Goal: Information Seeking & Learning: Learn about a topic

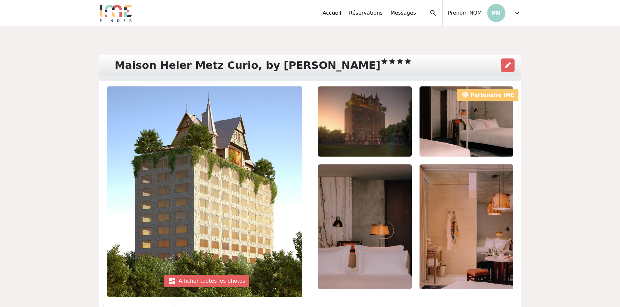
click at [360, 118] on img at bounding box center [365, 122] width 94 height 70
click at [183, 279] on div "dashboard Afficher toutes les photos" at bounding box center [207, 281] width 86 height 12
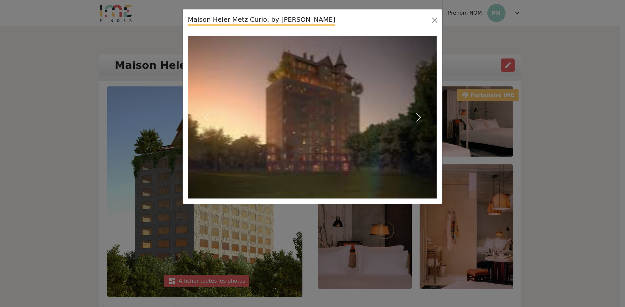
click at [418, 113] on span "button" at bounding box center [418, 117] width 10 height 10
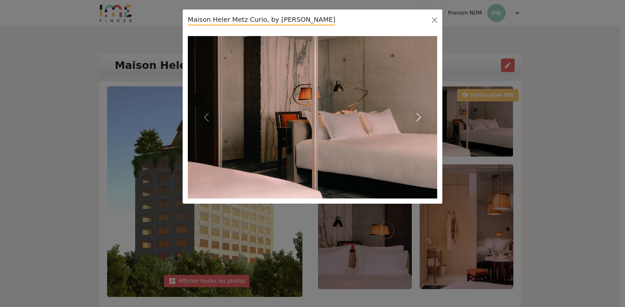
click at [418, 113] on span "button" at bounding box center [418, 117] width 10 height 10
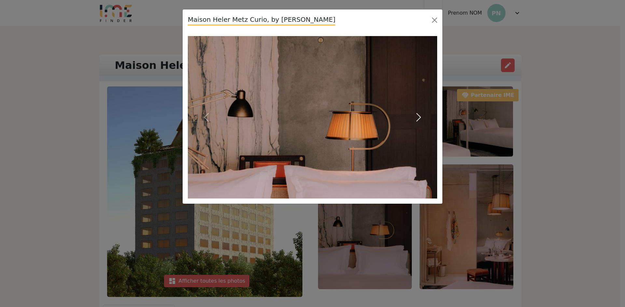
click at [418, 113] on span "button" at bounding box center [418, 117] width 10 height 10
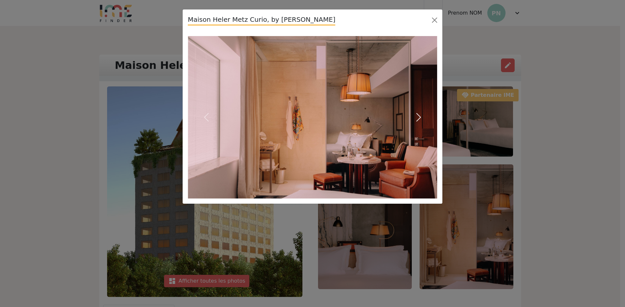
click at [418, 113] on span "button" at bounding box center [418, 117] width 10 height 10
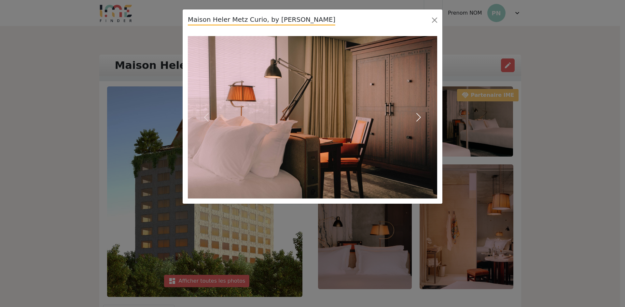
click at [418, 113] on span "button" at bounding box center [418, 117] width 10 height 10
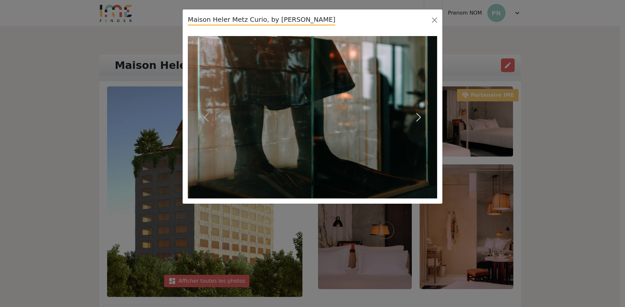
click at [418, 113] on span "button" at bounding box center [418, 117] width 10 height 10
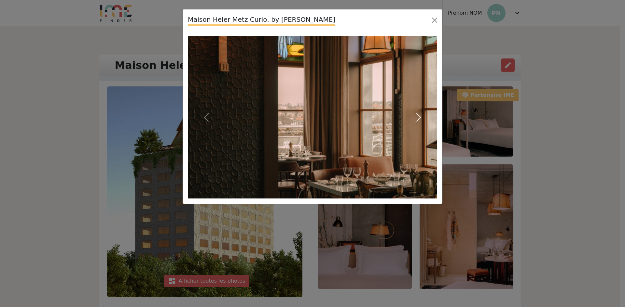
click at [418, 113] on span "button" at bounding box center [418, 117] width 10 height 10
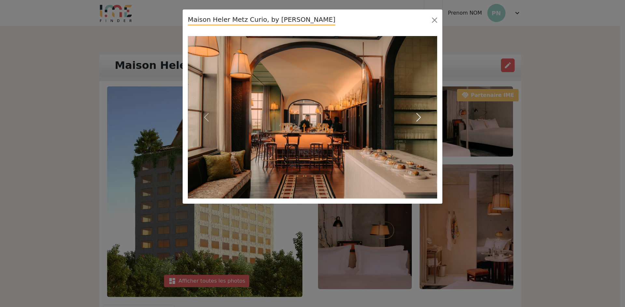
click at [418, 113] on span "button" at bounding box center [418, 117] width 10 height 10
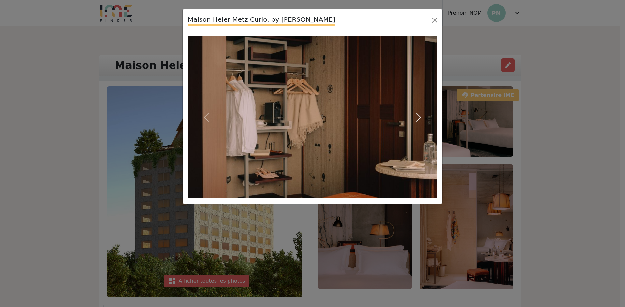
click at [418, 113] on span "button" at bounding box center [418, 117] width 10 height 10
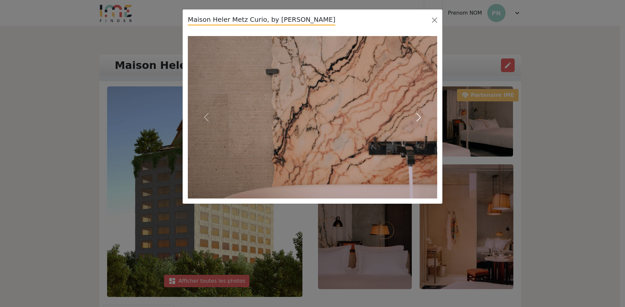
click at [418, 113] on span "button" at bounding box center [418, 117] width 10 height 10
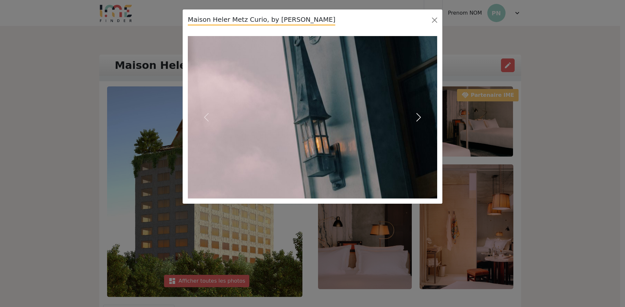
click at [418, 115] on span "button" at bounding box center [418, 117] width 10 height 10
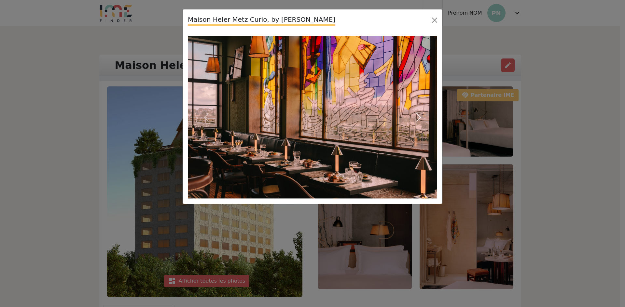
click at [418, 115] on span "button" at bounding box center [418, 117] width 10 height 10
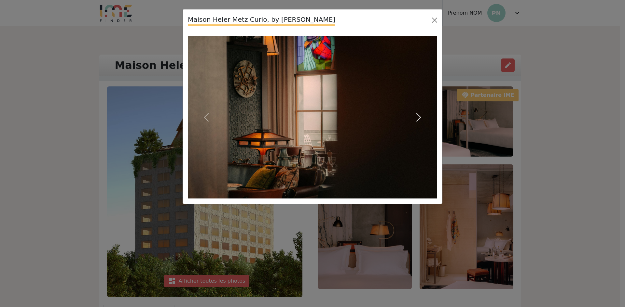
click at [418, 115] on span "button" at bounding box center [418, 117] width 10 height 10
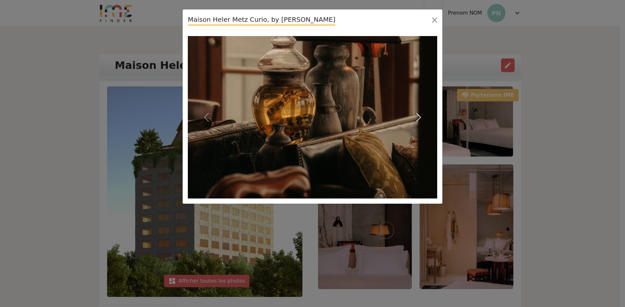
click at [418, 115] on span "button" at bounding box center [418, 117] width 10 height 10
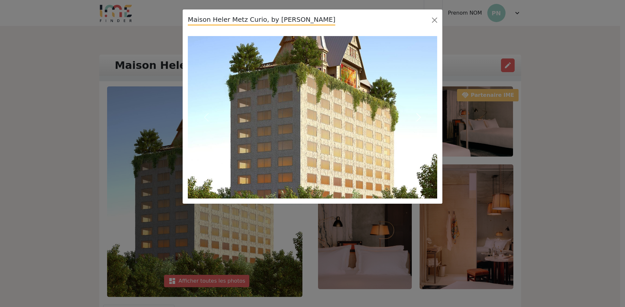
click at [418, 115] on span "button" at bounding box center [418, 117] width 10 height 10
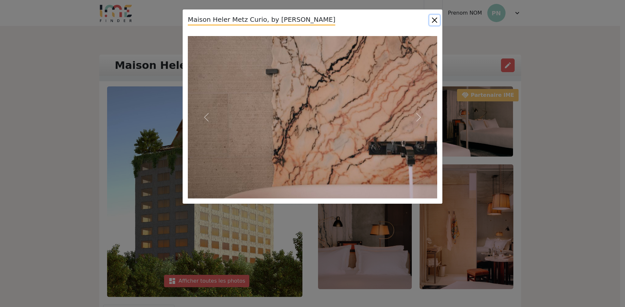
click at [434, 20] on button "Close" at bounding box center [434, 20] width 10 height 10
